Goal: Check status: Check status

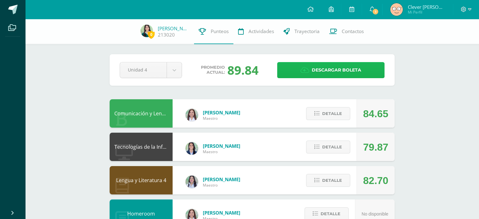
click at [331, 68] on span "Descargar boleta" at bounding box center [336, 69] width 49 height 15
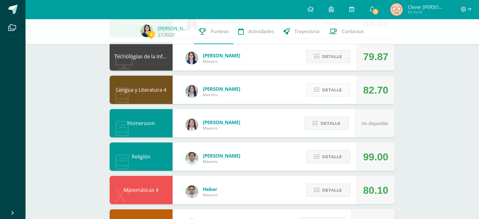
scroll to position [75, 0]
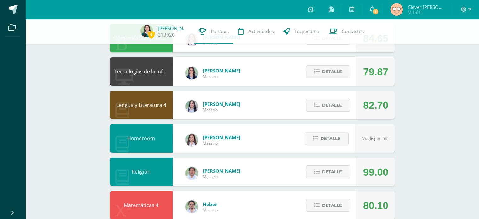
click at [334, 114] on div "Detalle" at bounding box center [327, 105] width 60 height 28
click at [328, 110] on span "Detalle" at bounding box center [332, 105] width 20 height 12
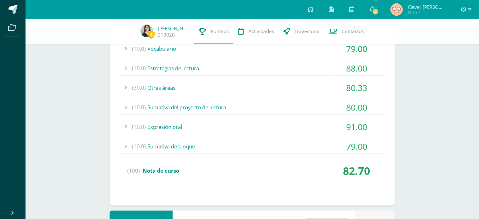
scroll to position [212, 0]
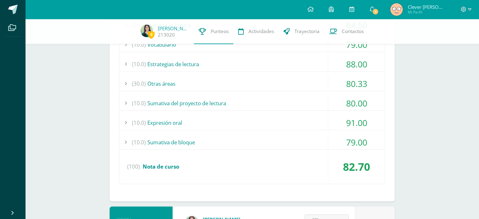
click at [298, 99] on div "(10.0) Sumativa del proyecto de lectura" at bounding box center [252, 103] width 266 height 14
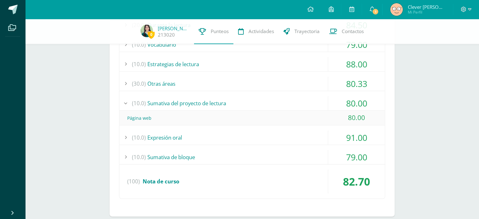
click at [297, 99] on div "(10.0) Sumativa del proyecto de lectura" at bounding box center [252, 103] width 266 height 14
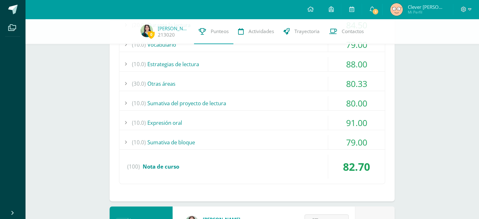
click at [254, 79] on div "(30.0) Otras áreas" at bounding box center [252, 84] width 266 height 14
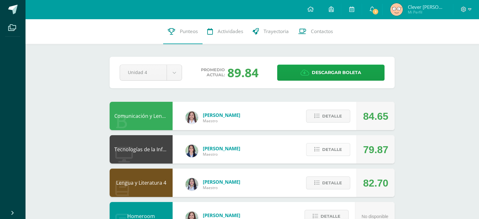
click at [328, 146] on span "Detalle" at bounding box center [332, 150] width 20 height 12
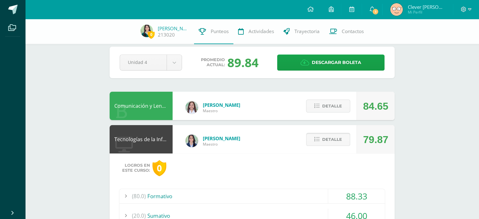
scroll to position [8, 0]
click at [331, 112] on span "Detalle" at bounding box center [332, 106] width 20 height 12
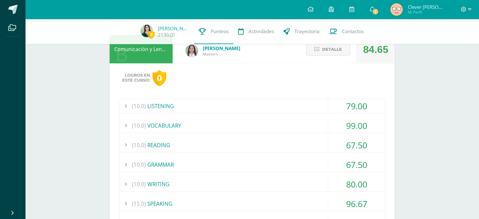
scroll to position [0, 0]
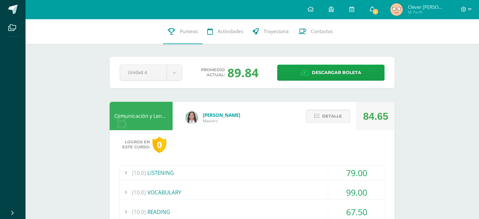
click at [378, 15] on link "1" at bounding box center [372, 9] width 20 height 19
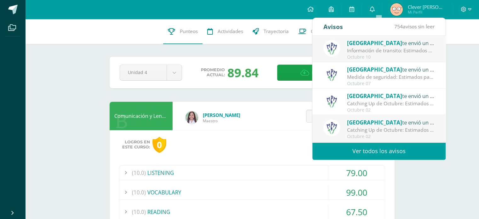
click at [379, 52] on div "Información de transito: Estimados padres de familia: compartimos con ustedes c…" at bounding box center [391, 50] width 88 height 7
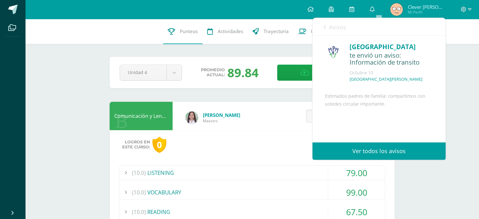
scroll to position [53, 0]
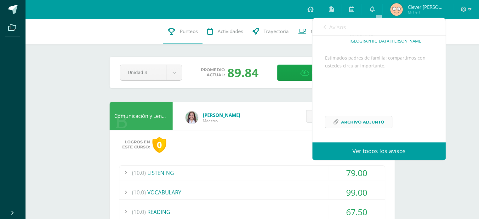
click at [357, 120] on span "Archivo Adjunto" at bounding box center [362, 122] width 43 height 12
click at [304, 124] on div "Detalle" at bounding box center [327, 116] width 60 height 28
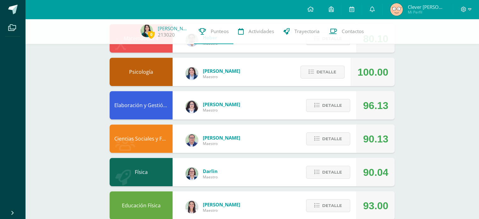
scroll to position [208, 0]
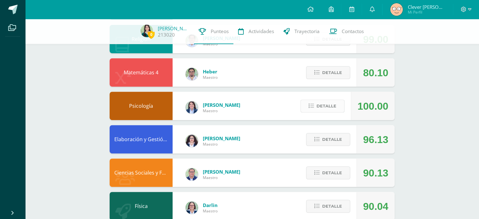
click at [318, 112] on span "Detalle" at bounding box center [327, 106] width 20 height 12
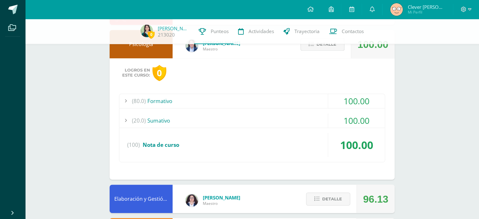
scroll to position [270, 0]
click at [301, 115] on div "(20.0) Sumativo" at bounding box center [252, 120] width 266 height 14
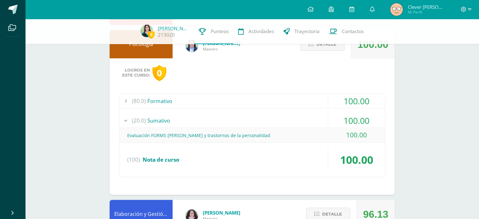
click at [301, 115] on div "(20.0) Sumativo" at bounding box center [252, 120] width 266 height 14
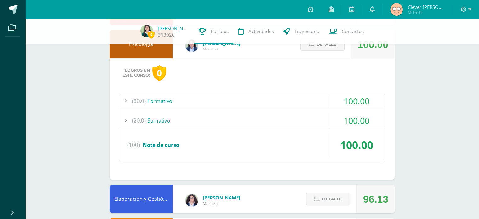
click at [286, 100] on div "(80.0) Formativo" at bounding box center [252, 101] width 266 height 14
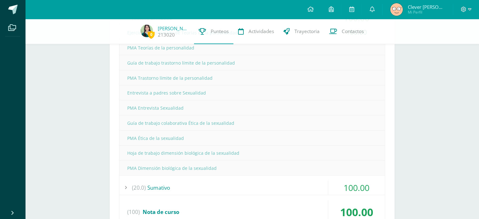
scroll to position [353, 0]
